Goal: Find specific fact: Find specific fact

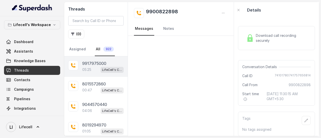
click at [92, 61] on p "9917975000" at bounding box center [94, 63] width 24 height 6
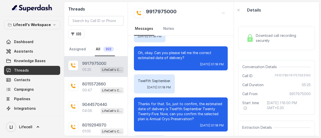
scroll to position [690, 0]
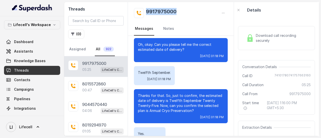
drag, startPoint x: 179, startPoint y: 11, endPoint x: 146, endPoint y: 13, distance: 33.2
click at [146, 13] on div "9917975000" at bounding box center [181, 13] width 94 height 10
copy h2 "9917975000"
